Goal: Find specific page/section: Find specific page/section

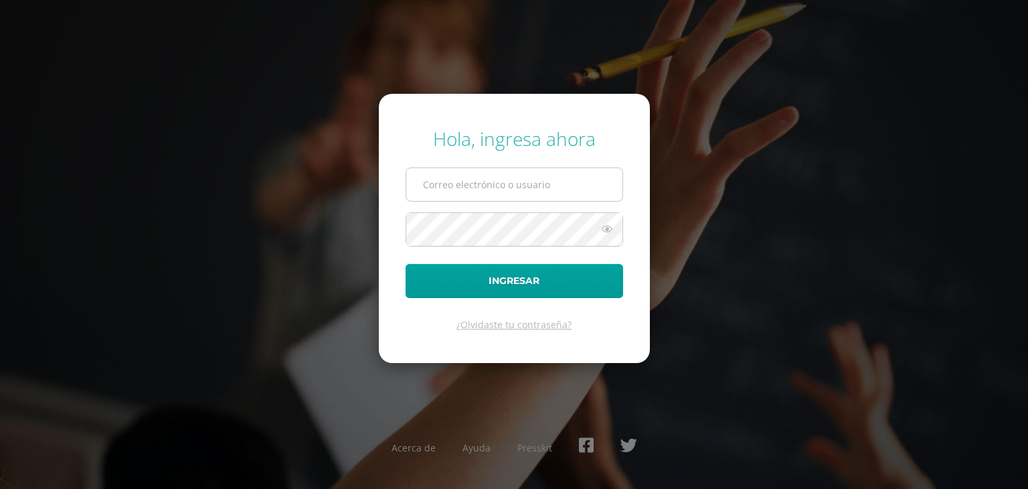
type input "[EMAIL_ADDRESS][DOMAIN_NAME]"
click at [525, 187] on input "[EMAIL_ADDRESS][DOMAIN_NAME]" at bounding box center [514, 184] width 216 height 33
click at [584, 186] on input "[EMAIL_ADDRESS][DOMAIN_NAME]" at bounding box center [514, 184] width 216 height 33
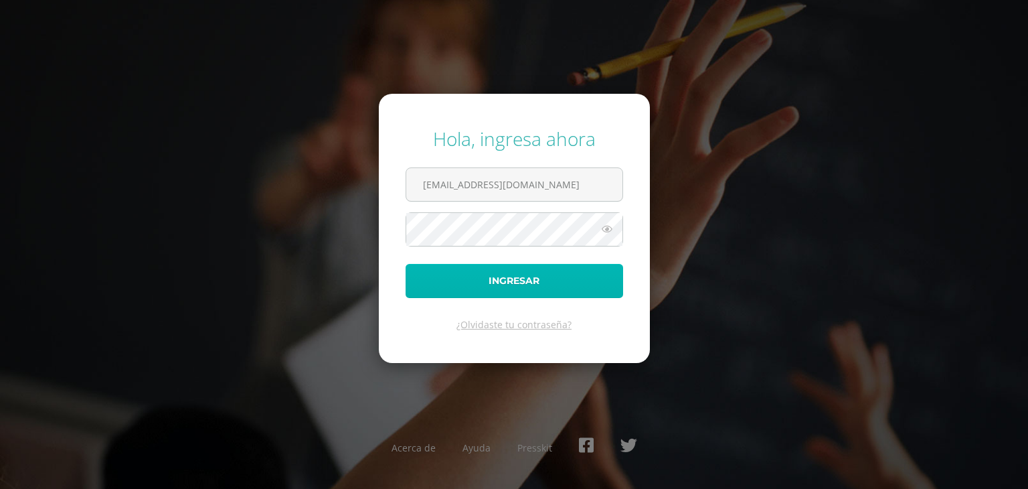
click at [498, 287] on button "Ingresar" at bounding box center [515, 281] width 218 height 34
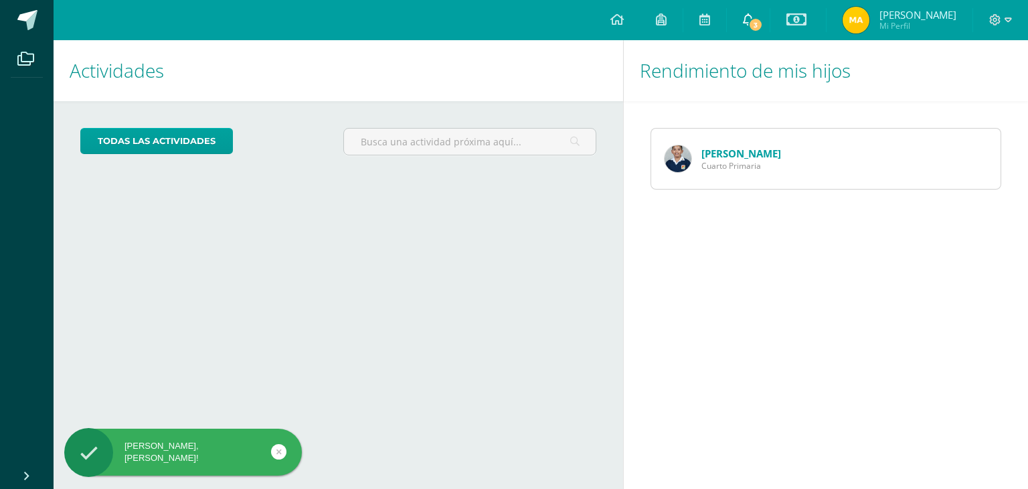
click at [763, 19] on span "3" at bounding box center [755, 24] width 15 height 15
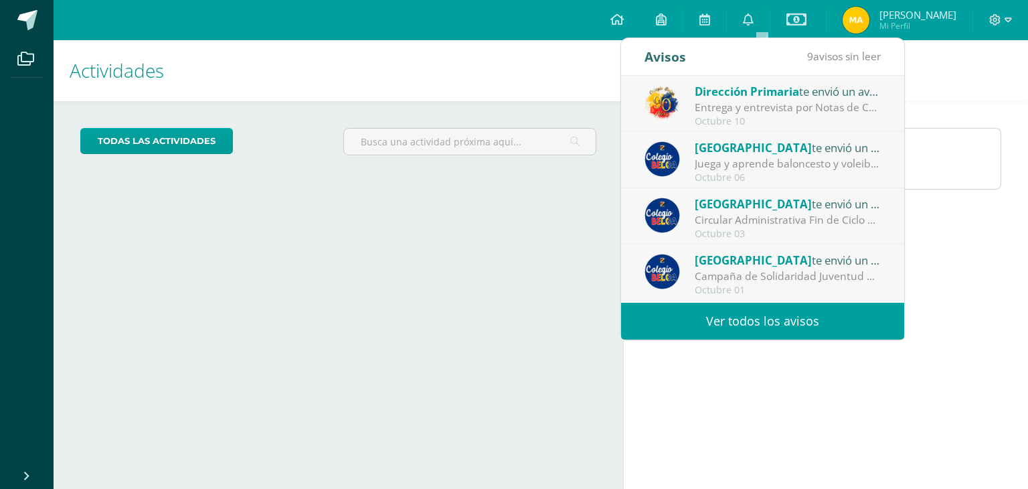
click at [797, 238] on div "Octubre 03" at bounding box center [788, 233] width 186 height 11
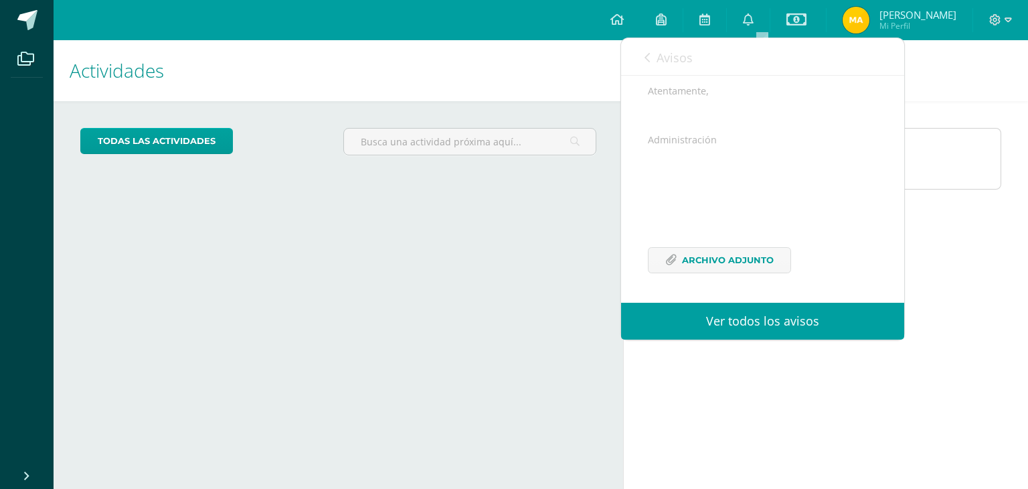
scroll to position [260, 0]
click at [741, 255] on span "Archivo Adjunto" at bounding box center [728, 260] width 92 height 25
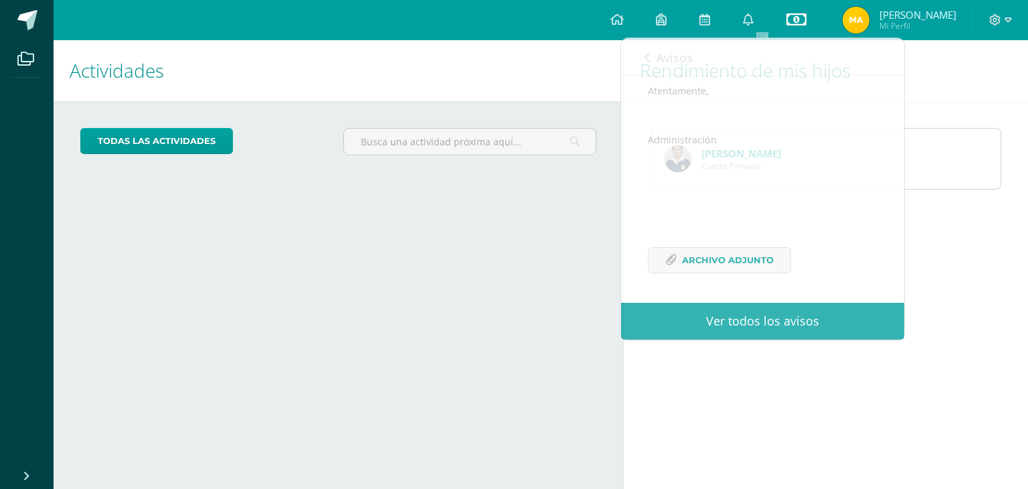
click at [803, 24] on icon at bounding box center [797, 19] width 20 height 16
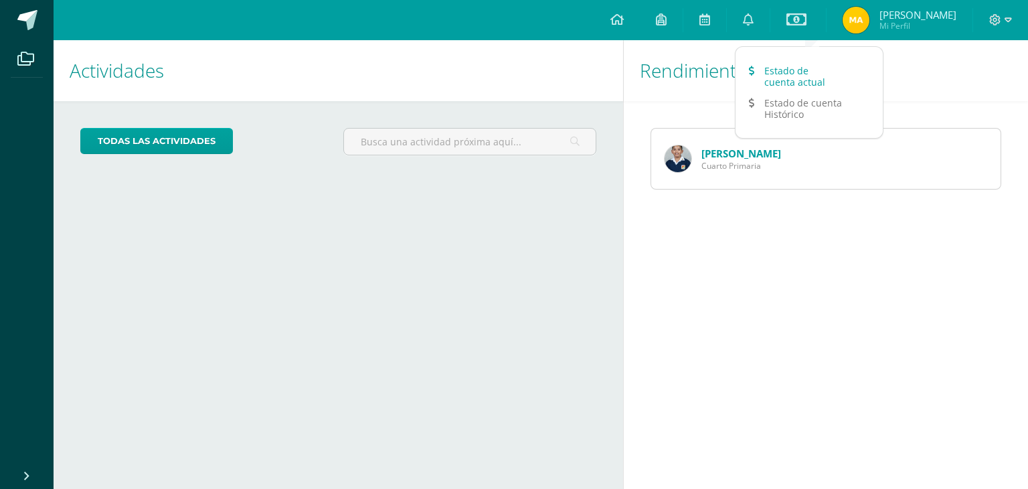
click at [789, 76] on link "Estado de cuenta actual" at bounding box center [809, 76] width 147 height 32
